Goal: Navigation & Orientation: Understand site structure

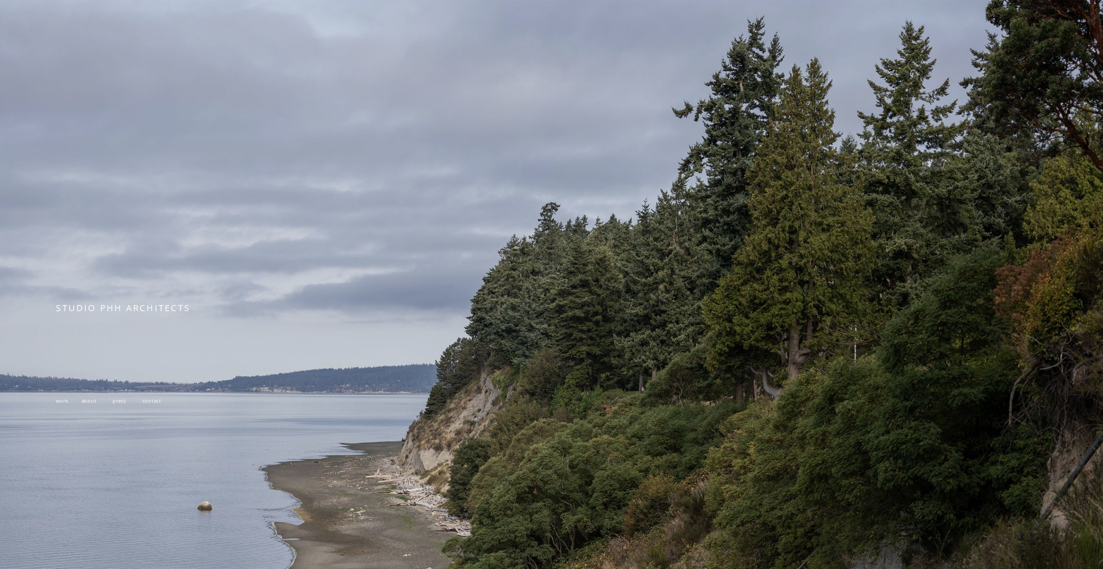
click at [63, 406] on p "work about press contact" at bounding box center [258, 401] width 405 height 12
click at [65, 402] on span "work" at bounding box center [62, 400] width 12 height 6
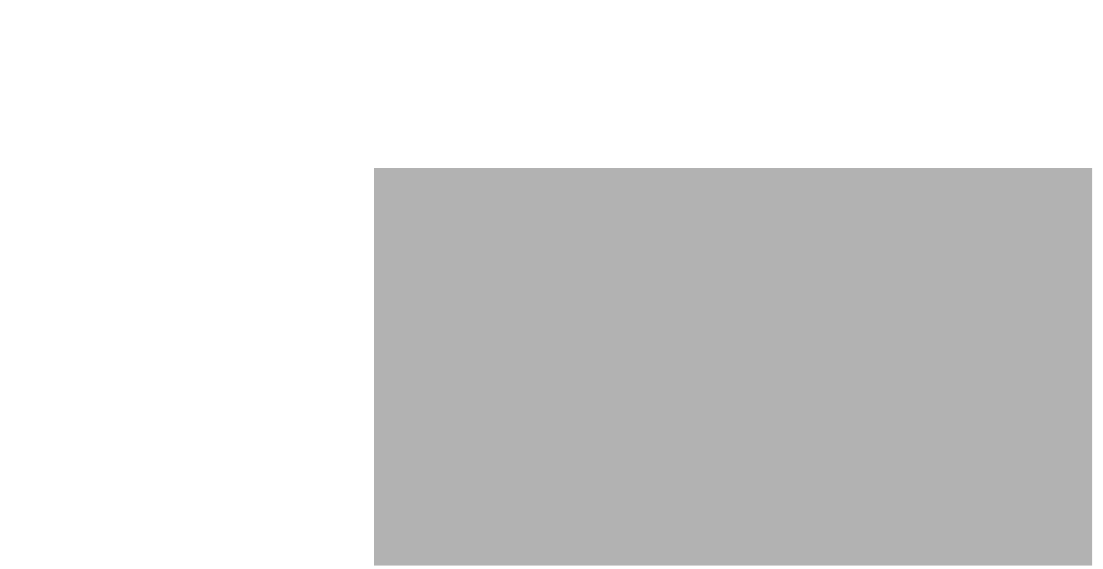
scroll to position [5650, 0]
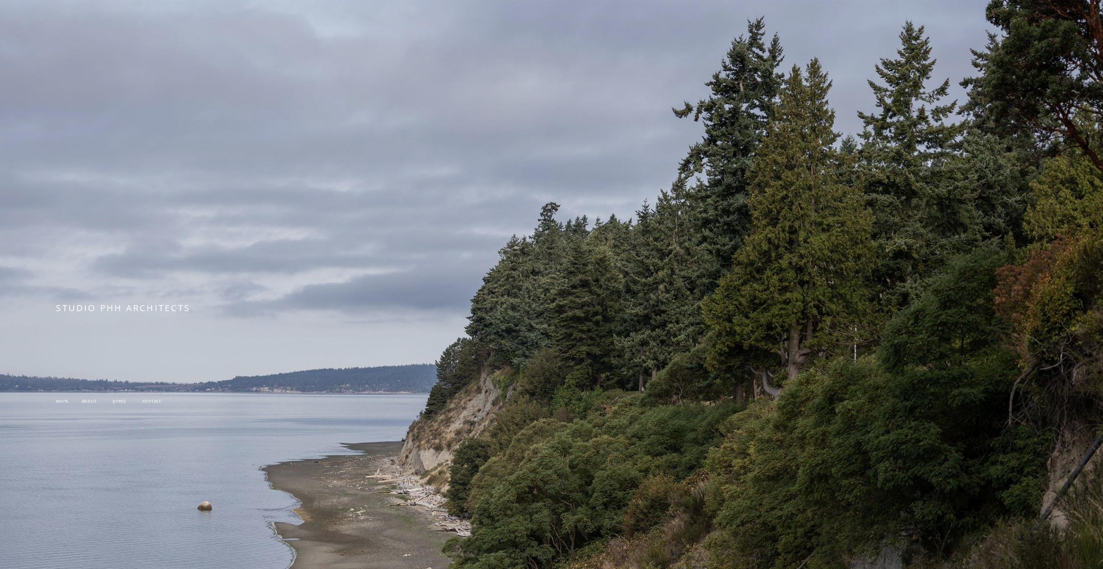
click at [90, 404] on span "about" at bounding box center [88, 400] width 15 height 6
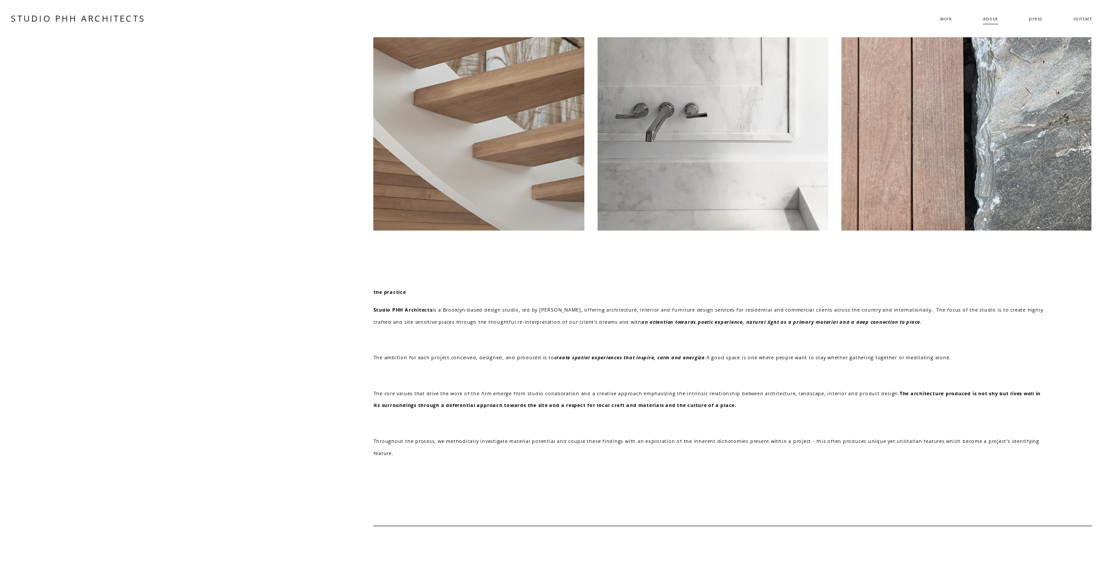
click at [1039, 22] on link "press" at bounding box center [1035, 18] width 13 height 13
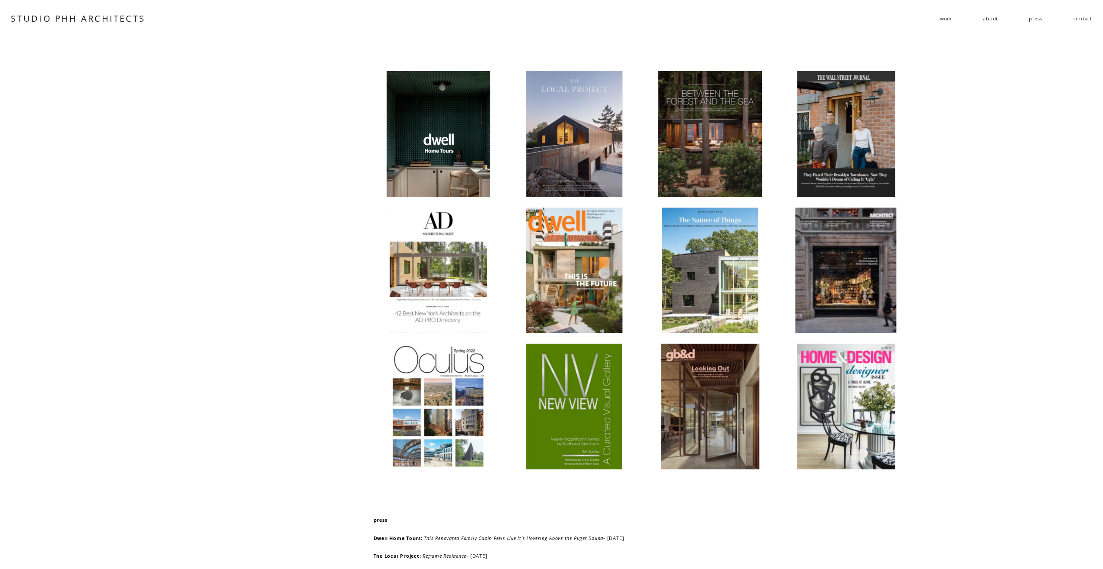
click at [1080, 16] on link "contact" at bounding box center [1082, 18] width 19 height 13
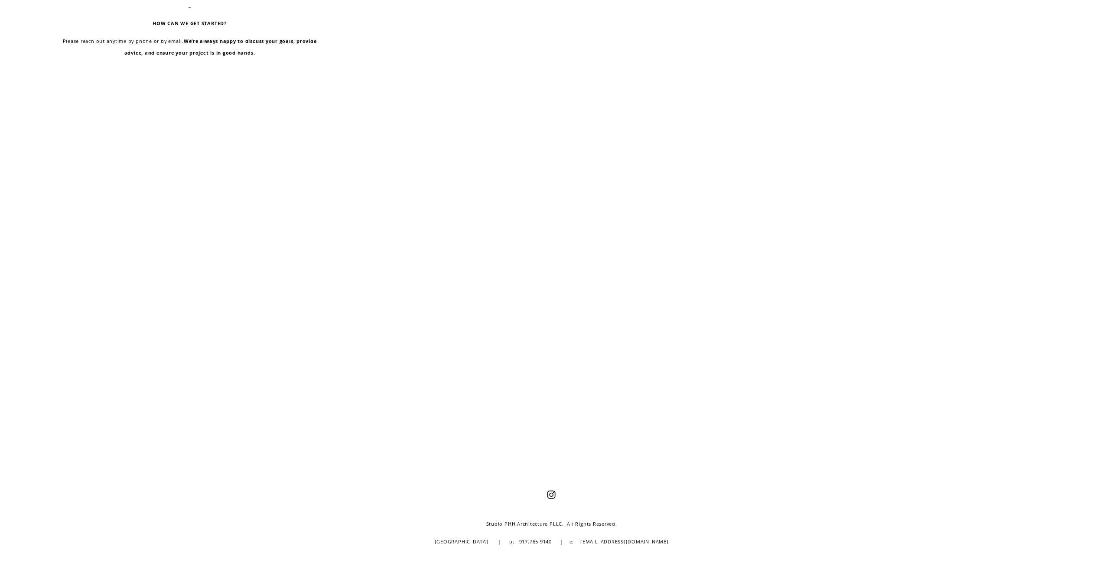
scroll to position [693, 0]
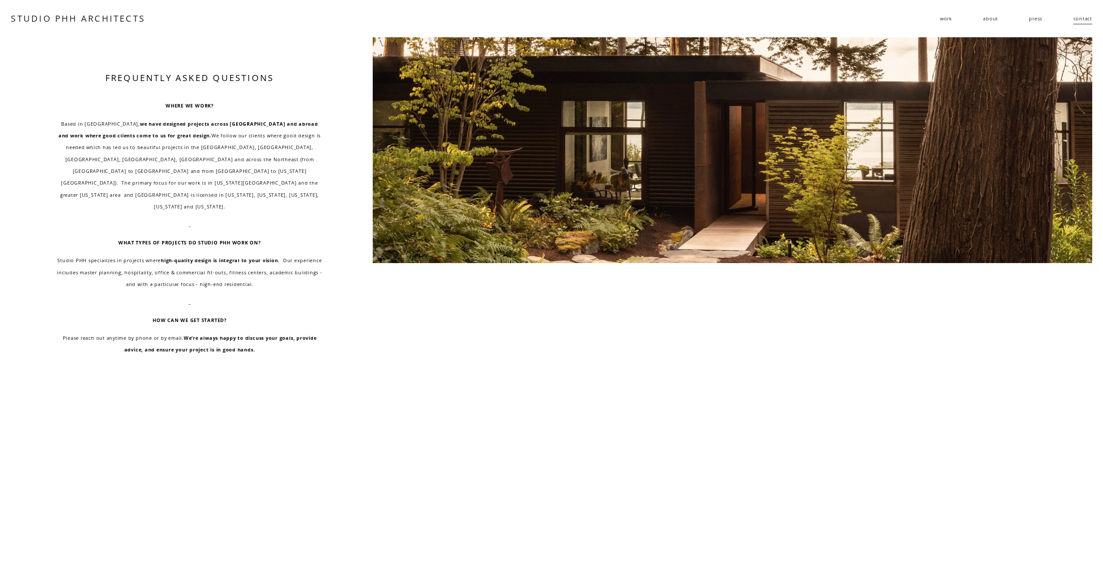
click at [945, 18] on span "work" at bounding box center [946, 19] width 12 height 12
click at [994, 18] on link "about" at bounding box center [990, 18] width 15 height 13
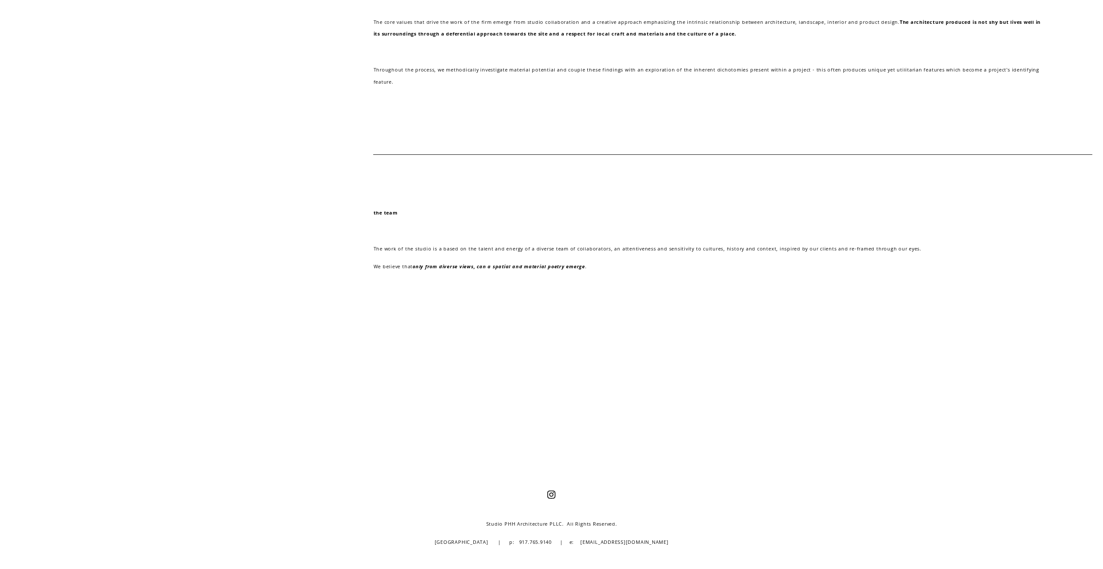
scroll to position [158, 0]
